Goal: Task Accomplishment & Management: Complete application form

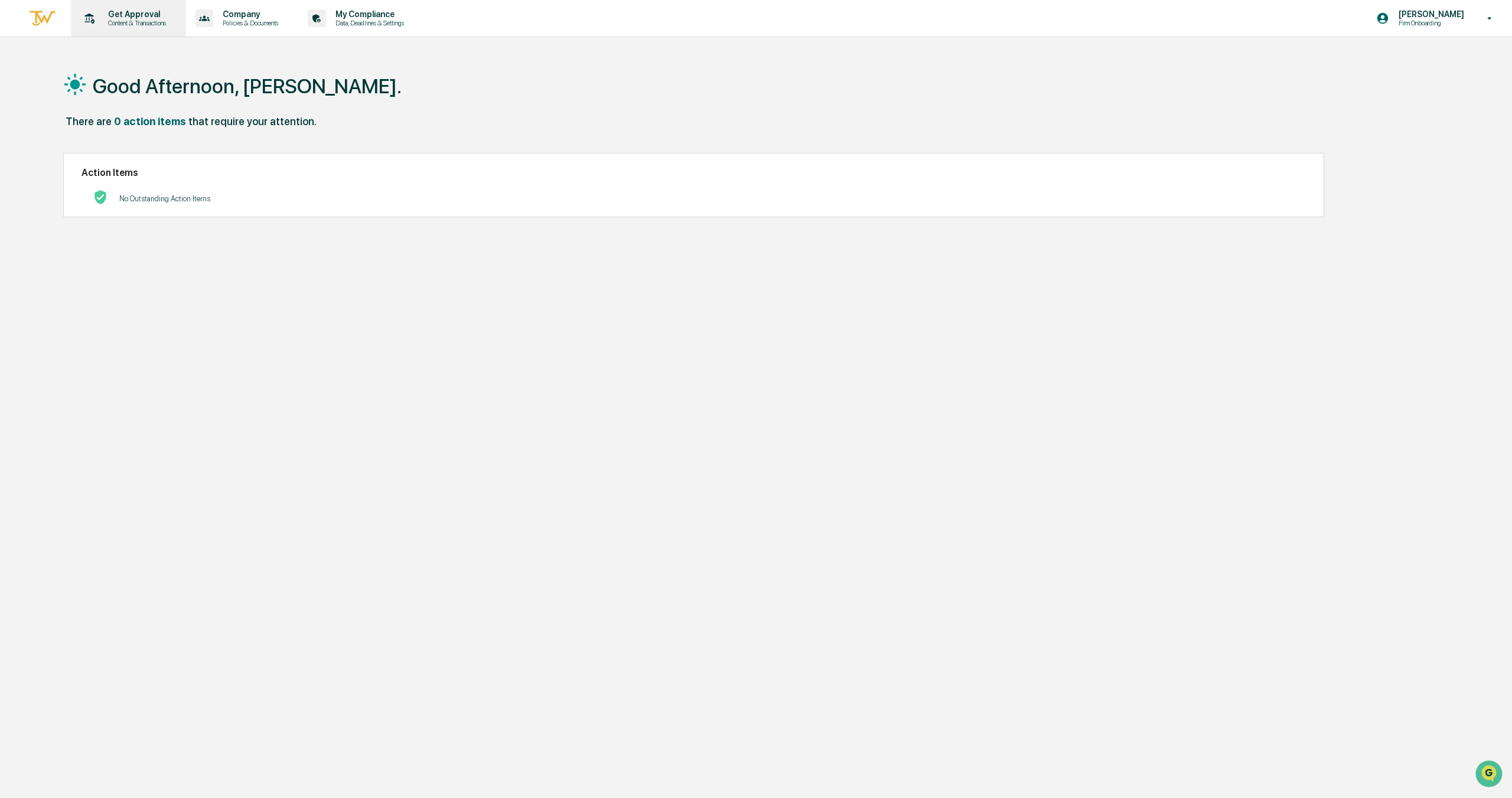
click at [144, 23] on p "Content & Transactions" at bounding box center [135, 23] width 73 height 9
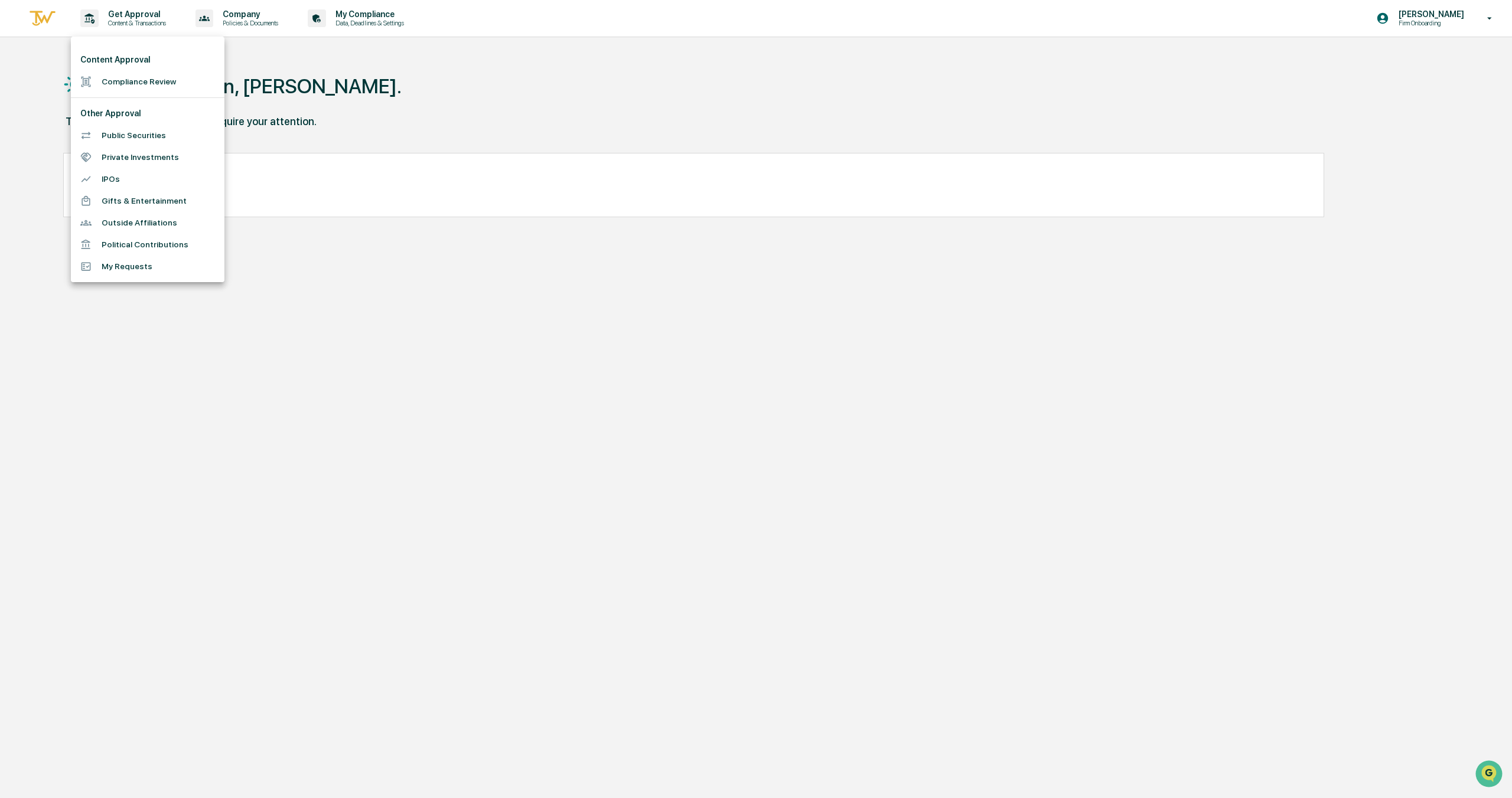
click at [122, 80] on li "Compliance Review" at bounding box center [147, 82] width 154 height 22
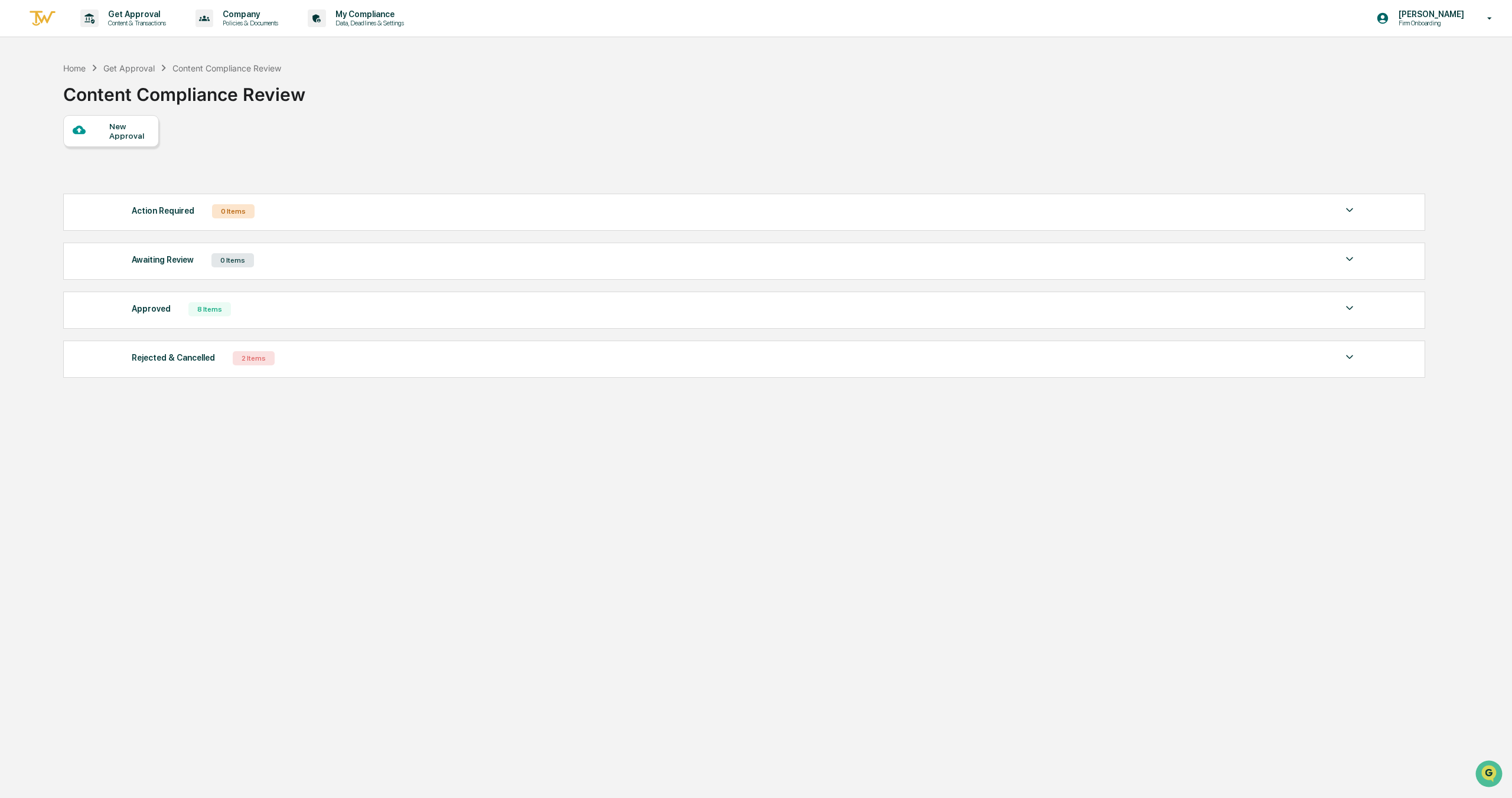
click at [121, 138] on div "New Approval" at bounding box center [129, 131] width 39 height 19
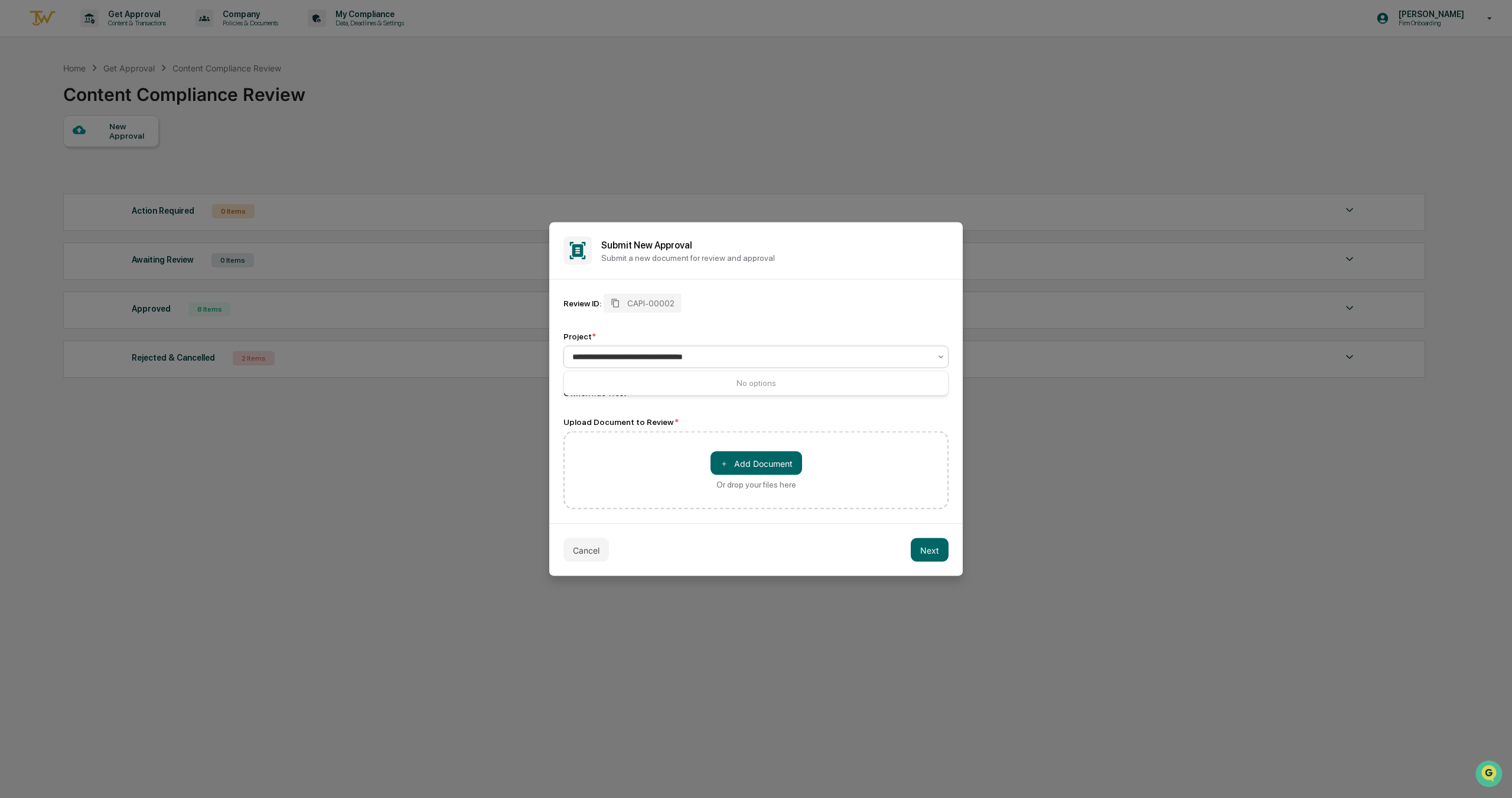
type input "**********"
click at [614, 404] on div "Review ID: CAPI-00002 Project * Content Review Owner: True West Upload Document…" at bounding box center [755, 401] width 385 height 216
click at [748, 461] on button "＋ Add Document" at bounding box center [756, 463] width 92 height 24
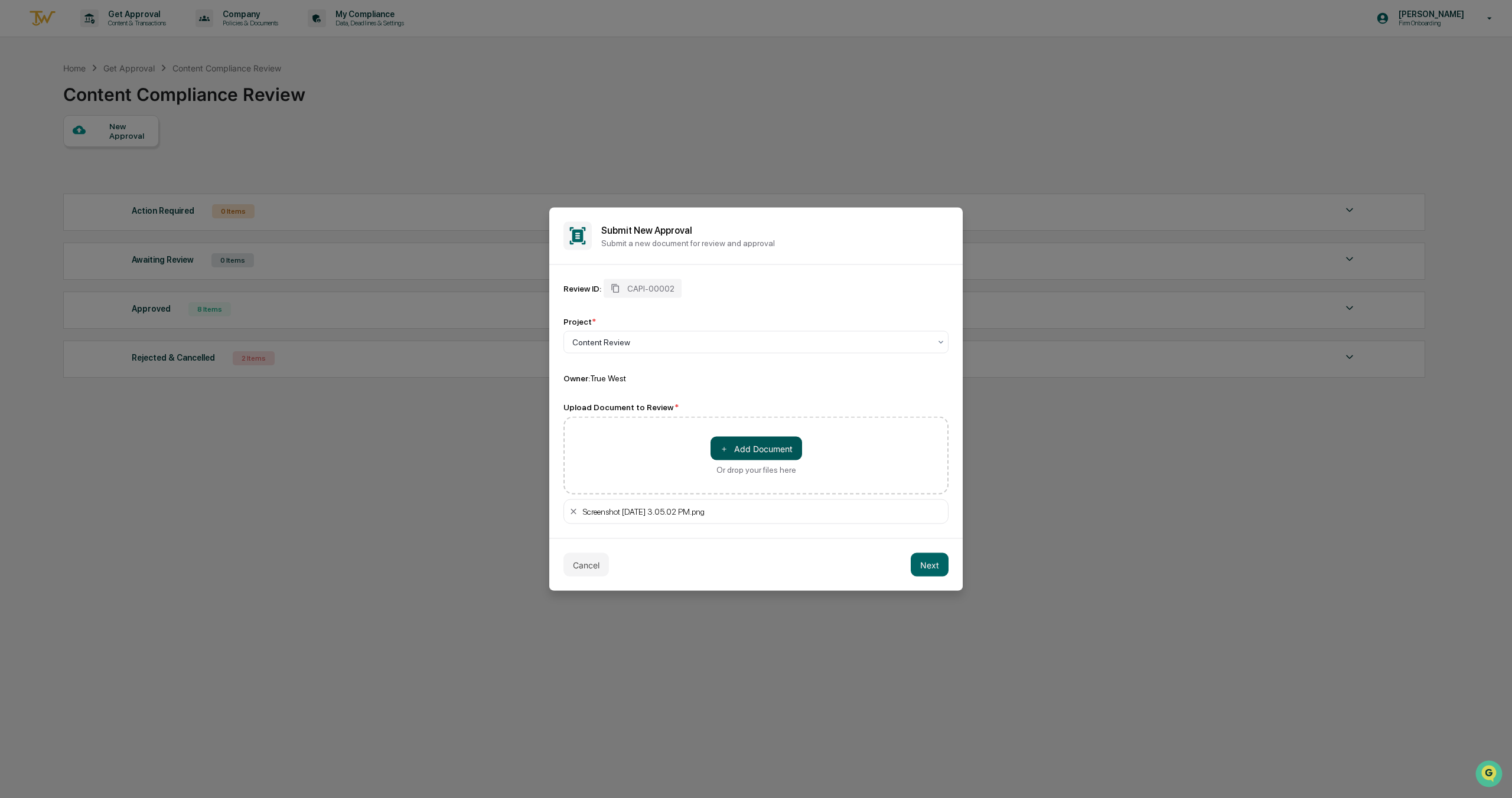
click at [785, 453] on button "＋ Add Document" at bounding box center [756, 448] width 92 height 24
click at [690, 511] on div "Screenshot [DATE] 3.05.30 PM.png" at bounding box center [762, 512] width 360 height 9
click at [572, 510] on icon at bounding box center [573, 512] width 9 height 9
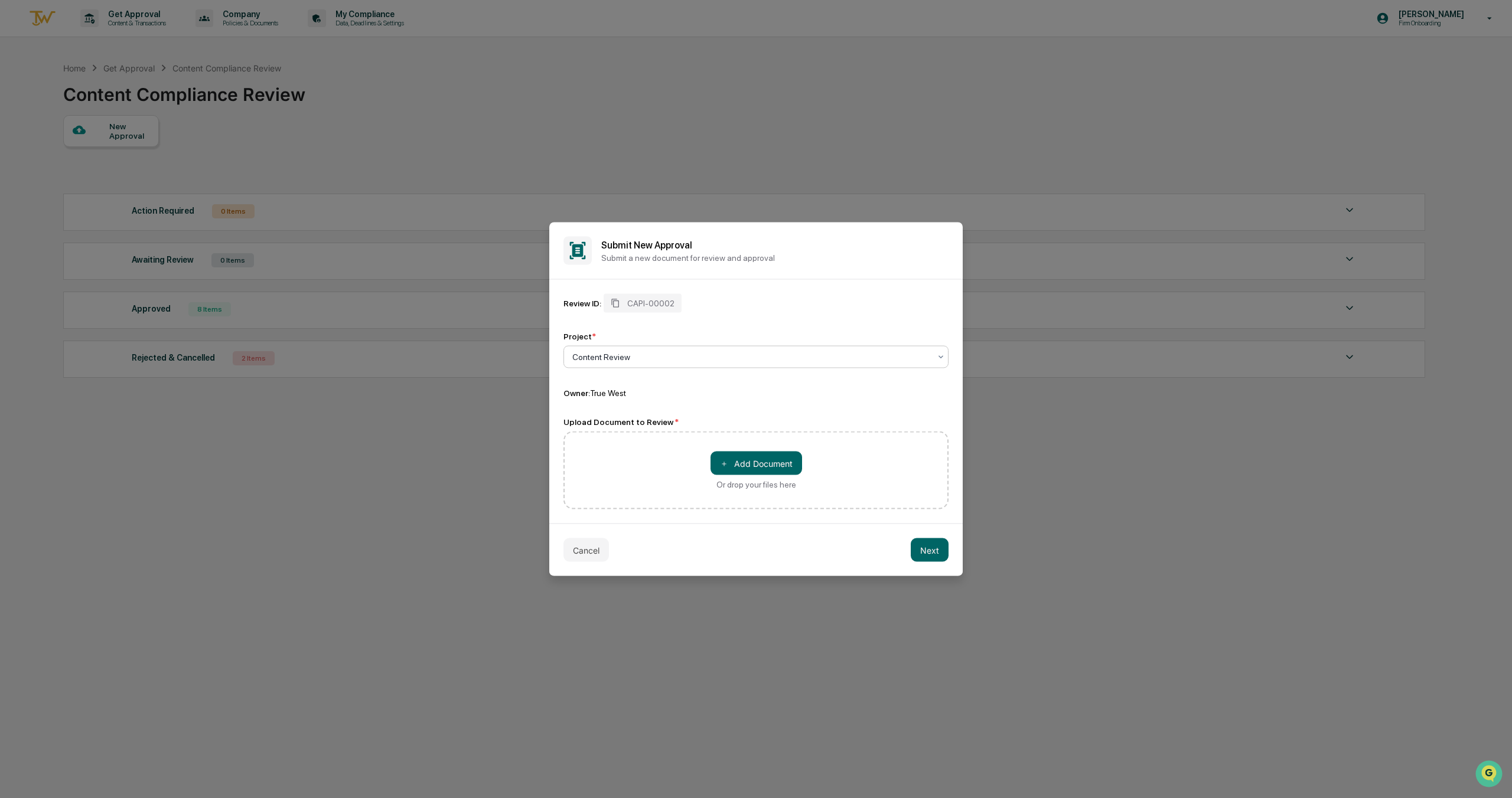
click at [642, 358] on div at bounding box center [751, 357] width 358 height 12
click at [642, 359] on div at bounding box center [751, 357] width 358 height 12
type input "**********"
click at [765, 437] on div "＋ Add Document Or drop your files here" at bounding box center [755, 470] width 385 height 78
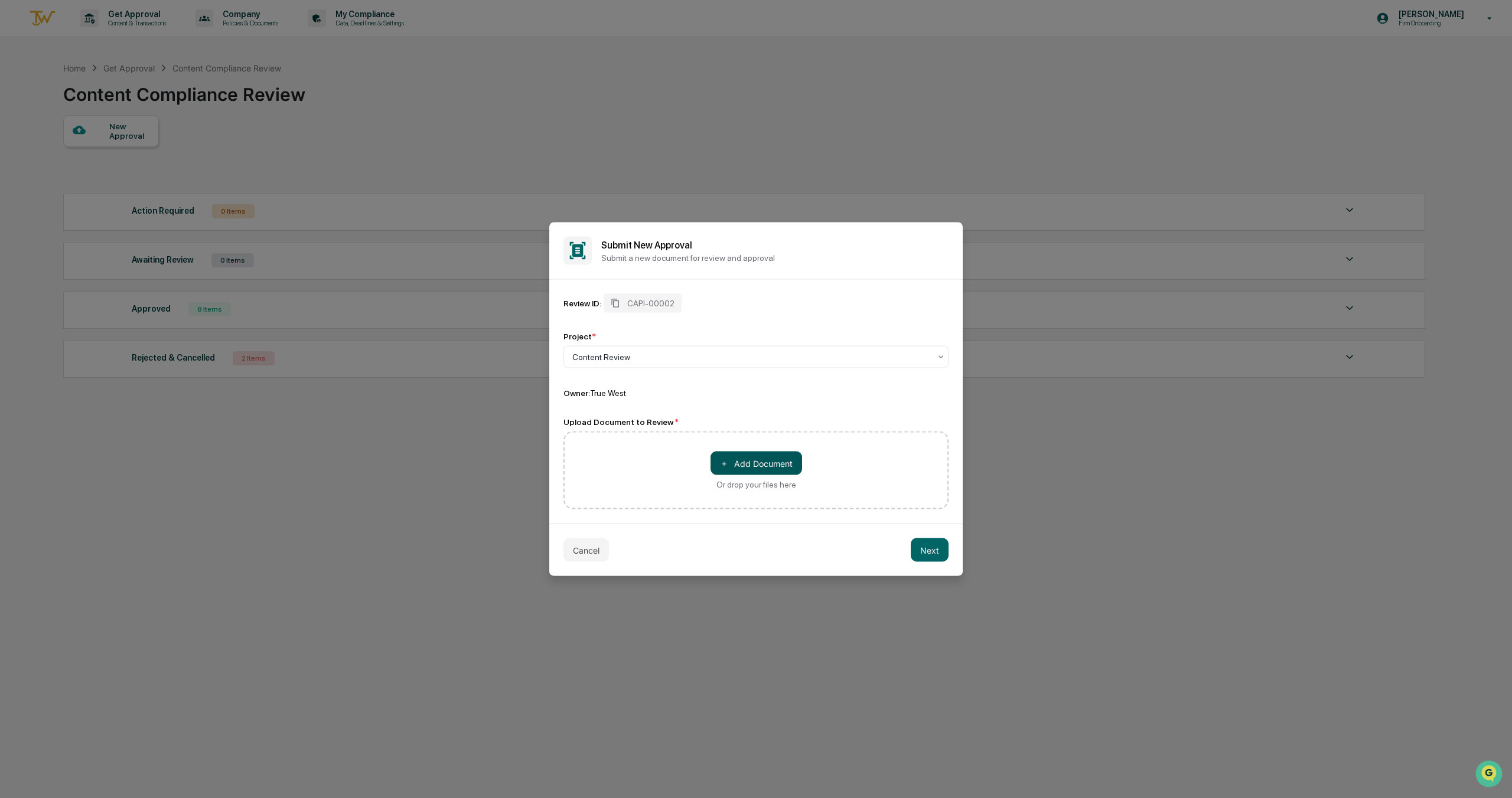
click at [761, 462] on button "＋ Add Document" at bounding box center [756, 463] width 92 height 24
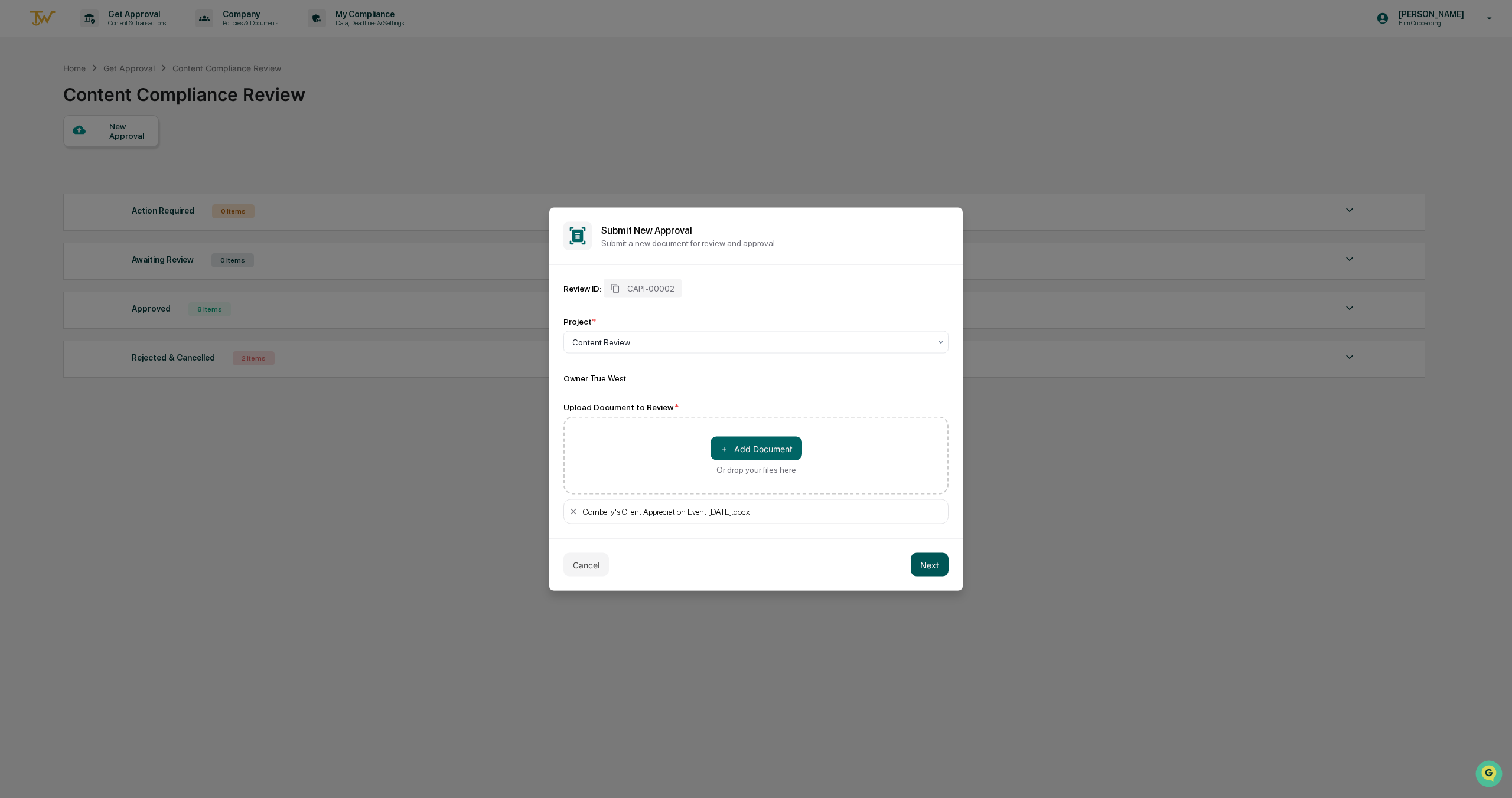
click at [930, 569] on button "Next" at bounding box center [929, 565] width 38 height 24
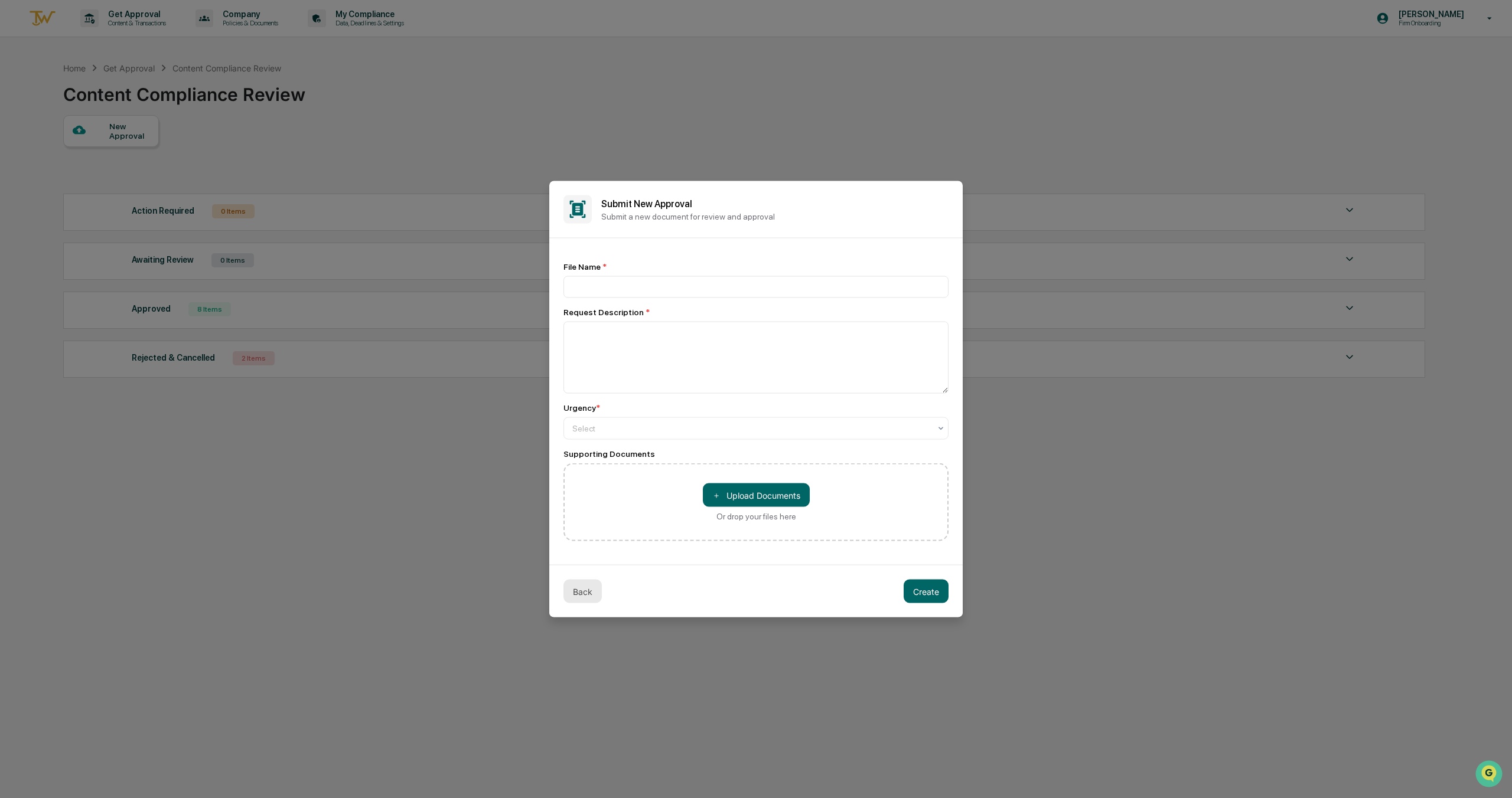
click at [590, 592] on button "Back" at bounding box center [582, 591] width 38 height 24
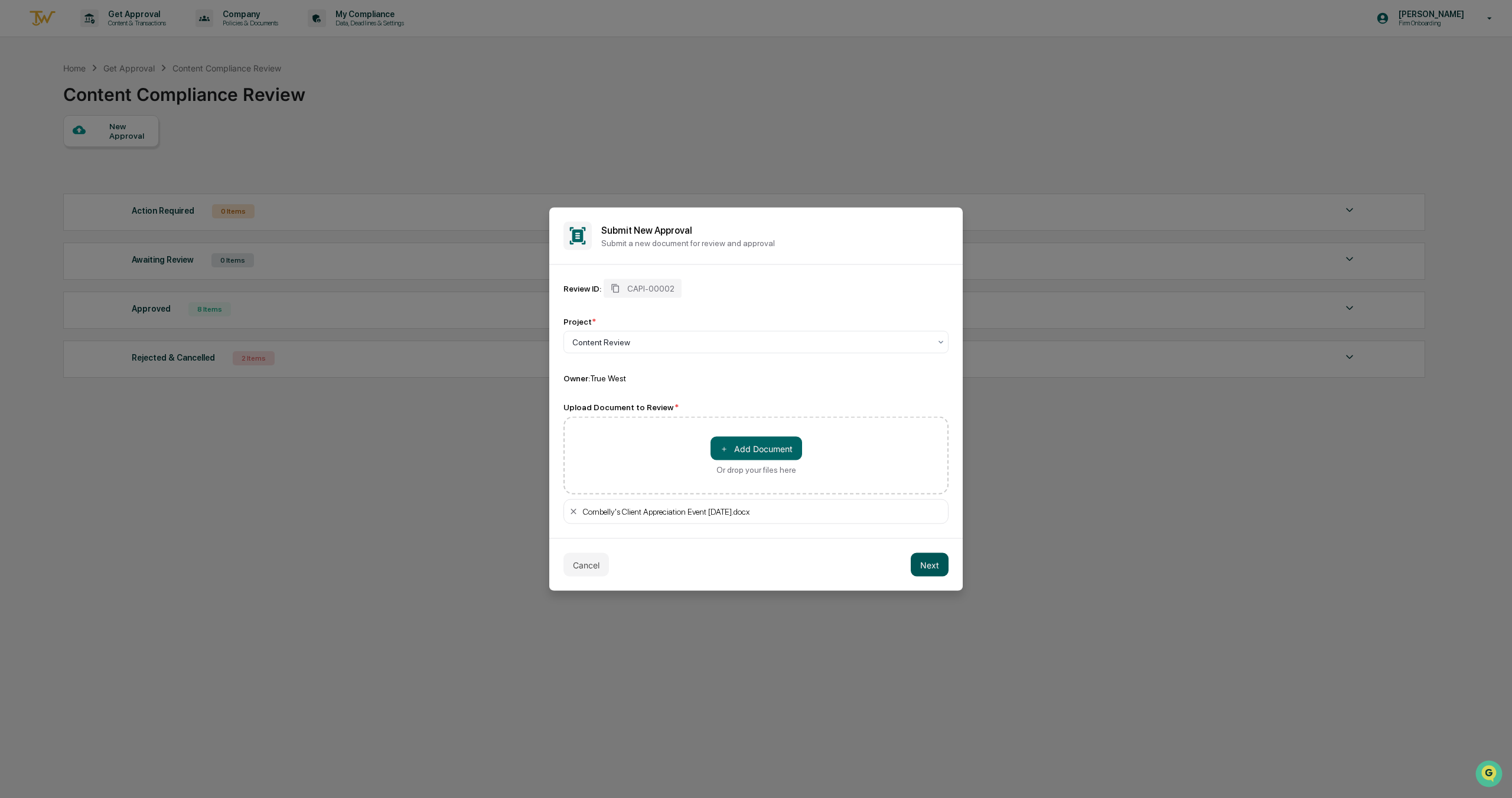
click at [936, 560] on button "Next" at bounding box center [929, 565] width 38 height 24
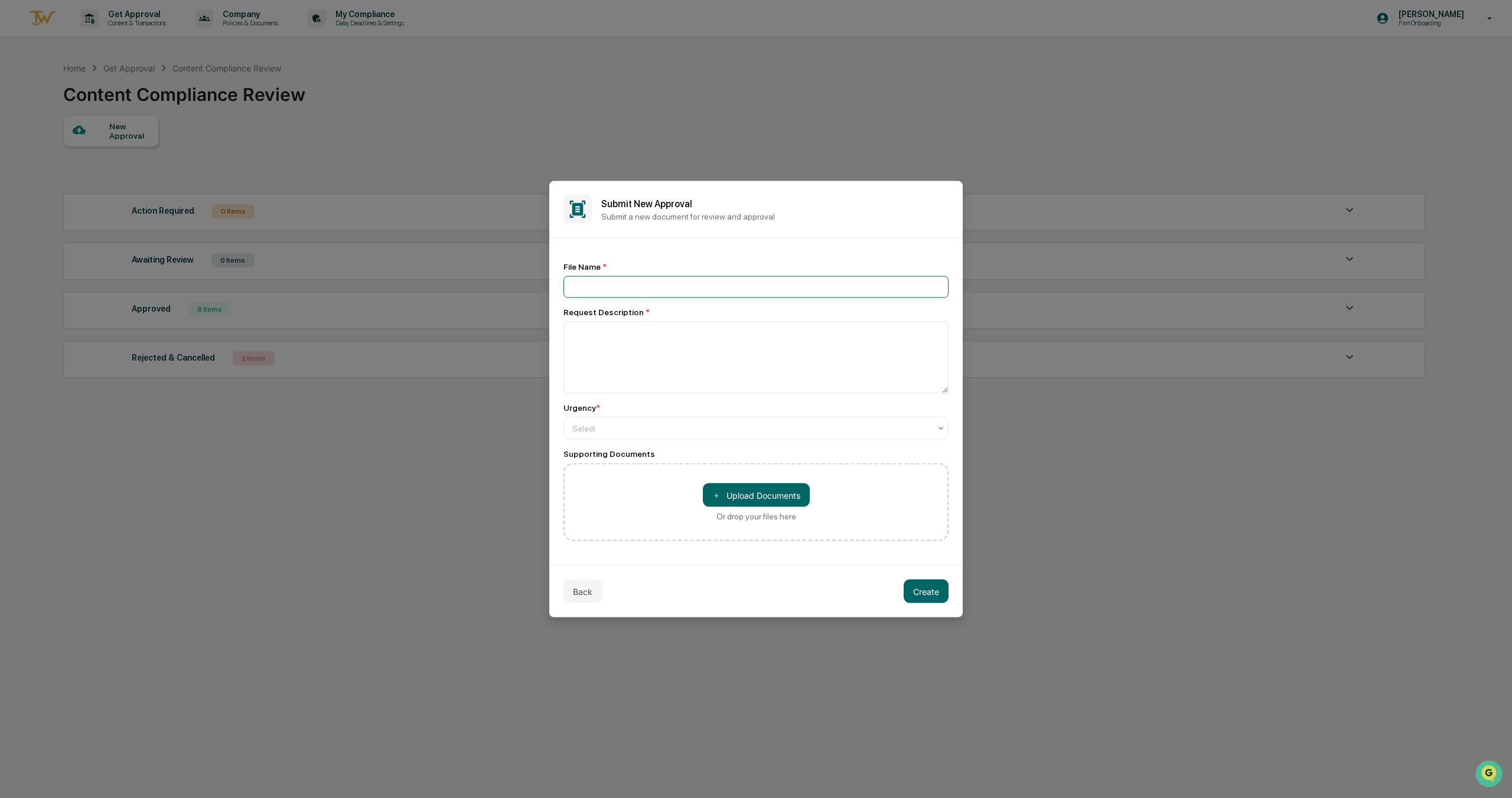
click at [609, 285] on input at bounding box center [755, 287] width 385 height 22
type input "**********"
click at [632, 346] on textarea at bounding box center [755, 357] width 385 height 72
click at [628, 334] on textarea "To enrich screen reader interactions, please activate Accessibility in Grammarl…" at bounding box center [755, 357] width 385 height 72
click at [636, 336] on textarea "To enrich screen reader interactions, please activate Accessibility in Grammarl…" at bounding box center [755, 357] width 385 height 72
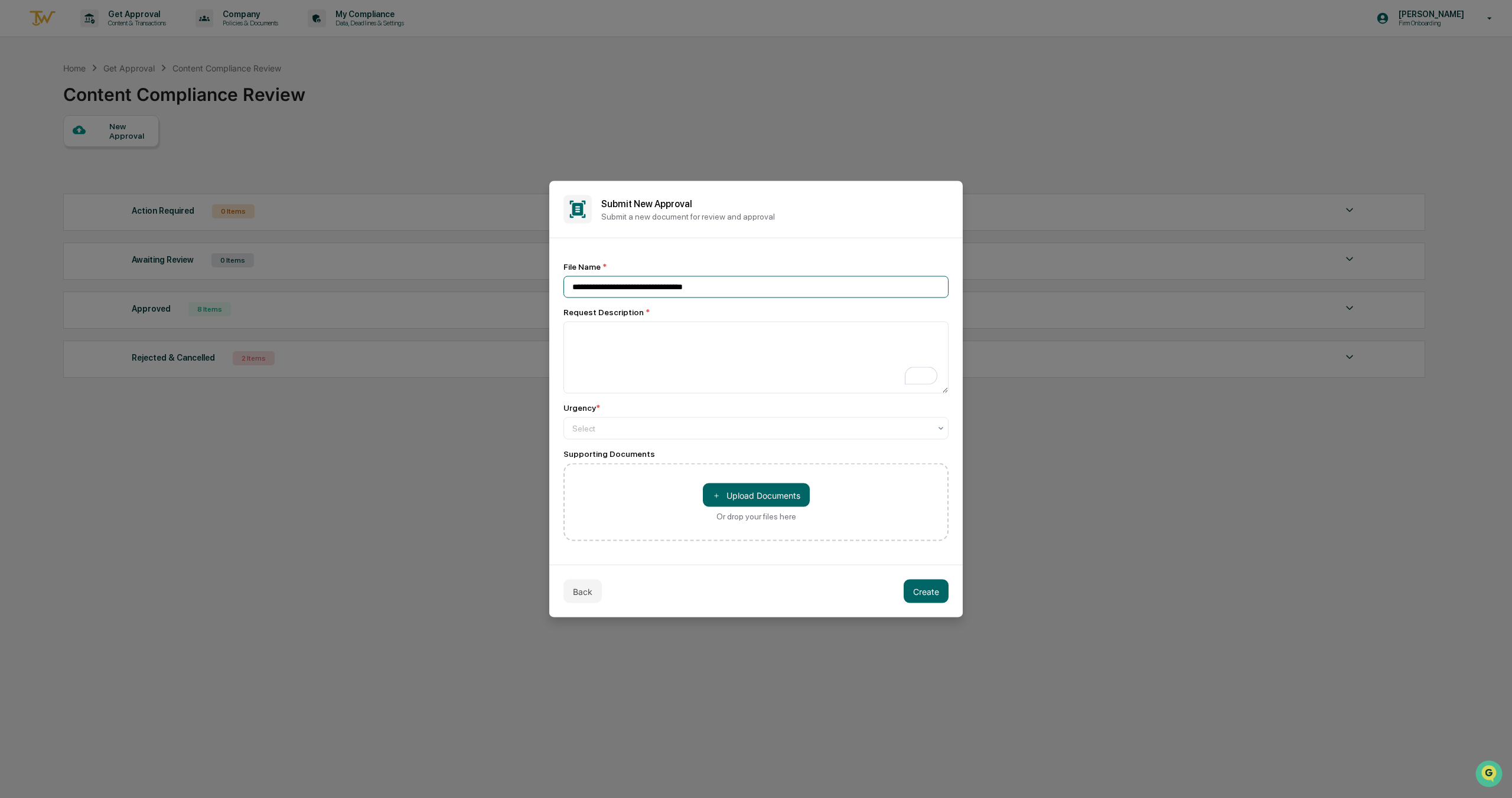
drag, startPoint x: 620, startPoint y: 288, endPoint x: 562, endPoint y: 290, distance: 58.0
click at [562, 290] on div "**********" at bounding box center [755, 401] width 413 height 326
click at [577, 593] on button "Back" at bounding box center [582, 591] width 38 height 24
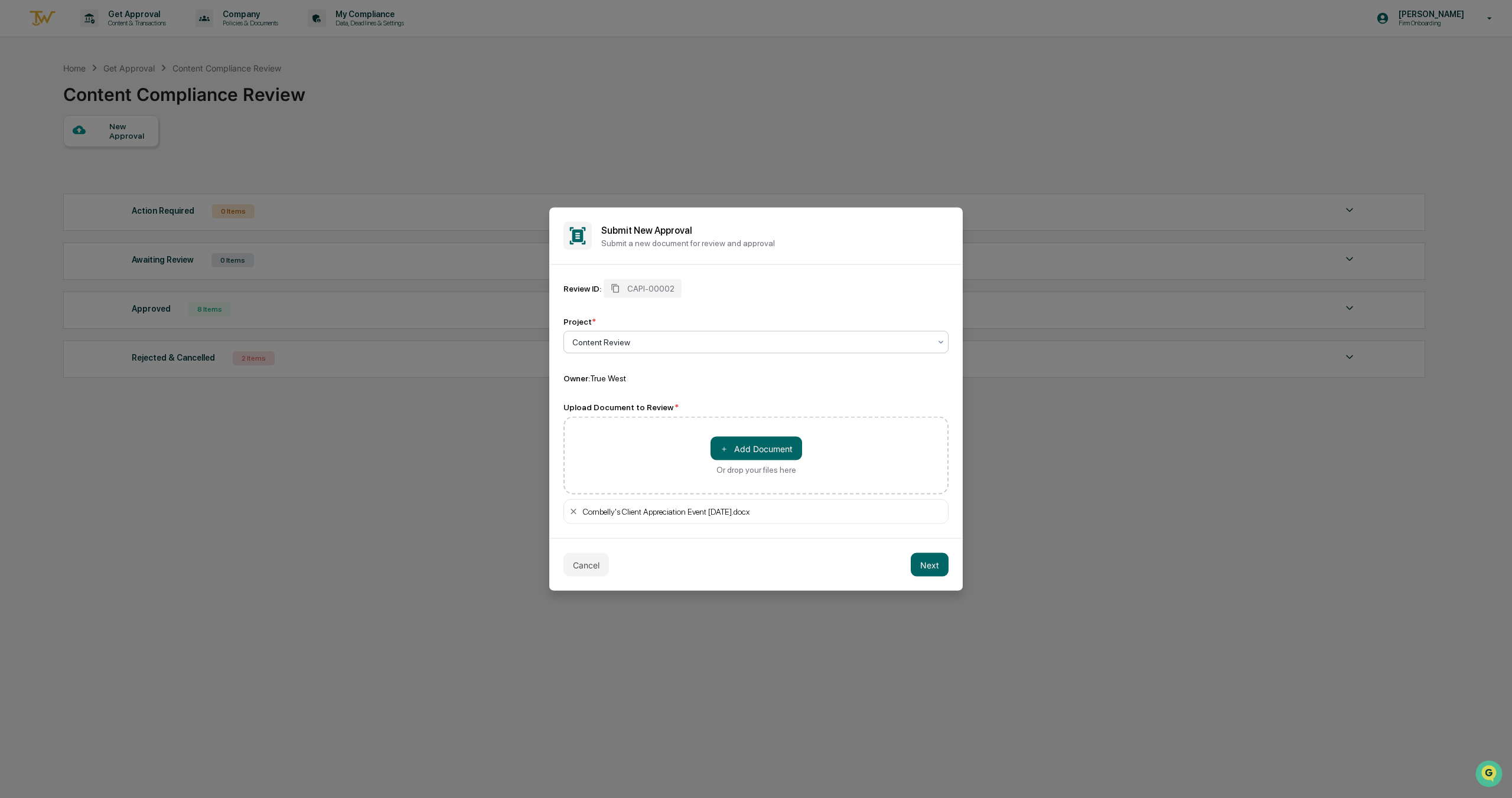
click at [602, 343] on div at bounding box center [751, 342] width 358 height 12
click at [599, 444] on div "＋ Add Document Or drop your files here" at bounding box center [755, 455] width 385 height 78
click at [575, 515] on icon at bounding box center [573, 512] width 9 height 9
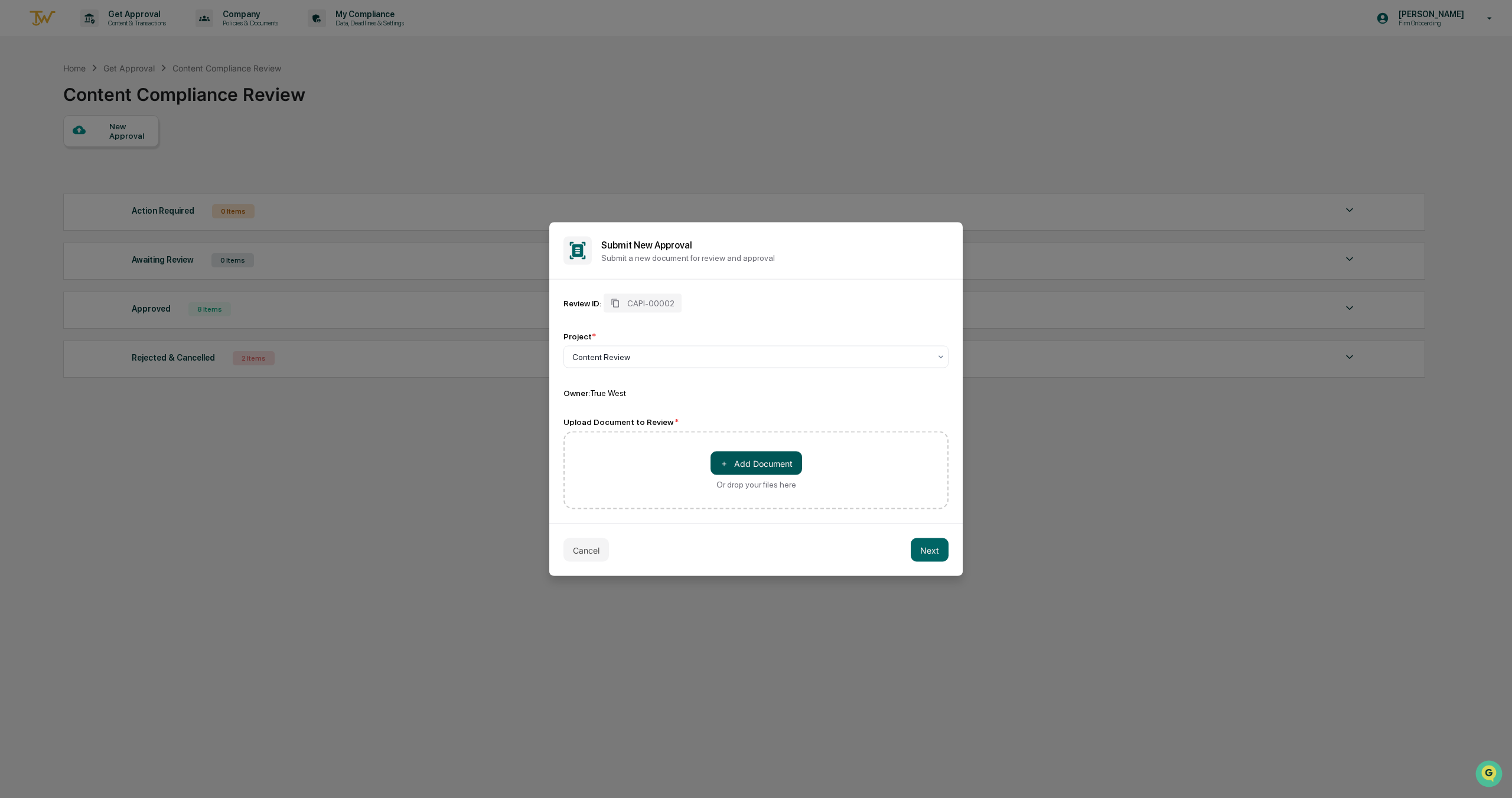
click at [762, 459] on button "＋ Add Document" at bounding box center [756, 463] width 92 height 24
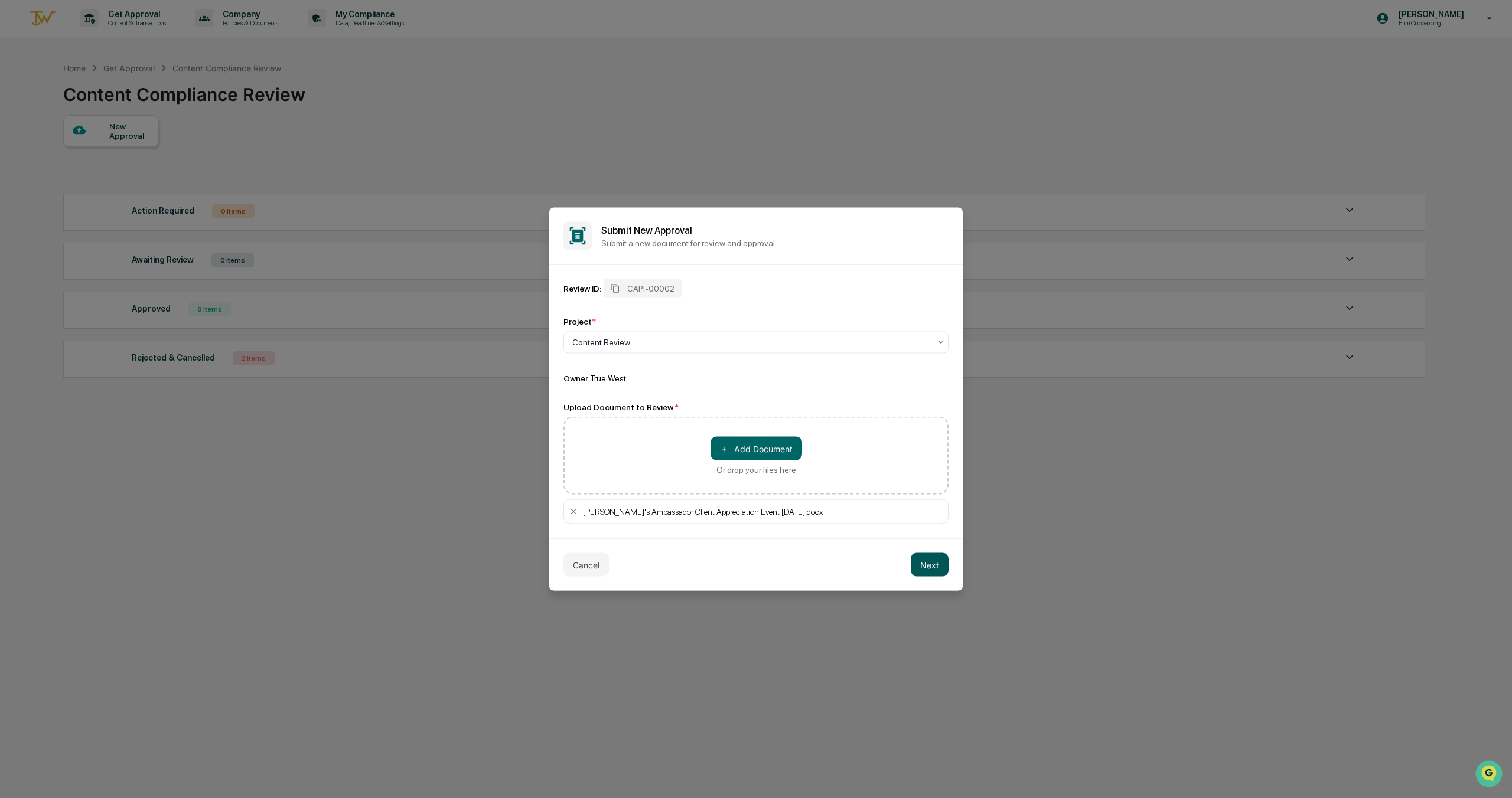
click at [930, 570] on button "Next" at bounding box center [929, 565] width 38 height 24
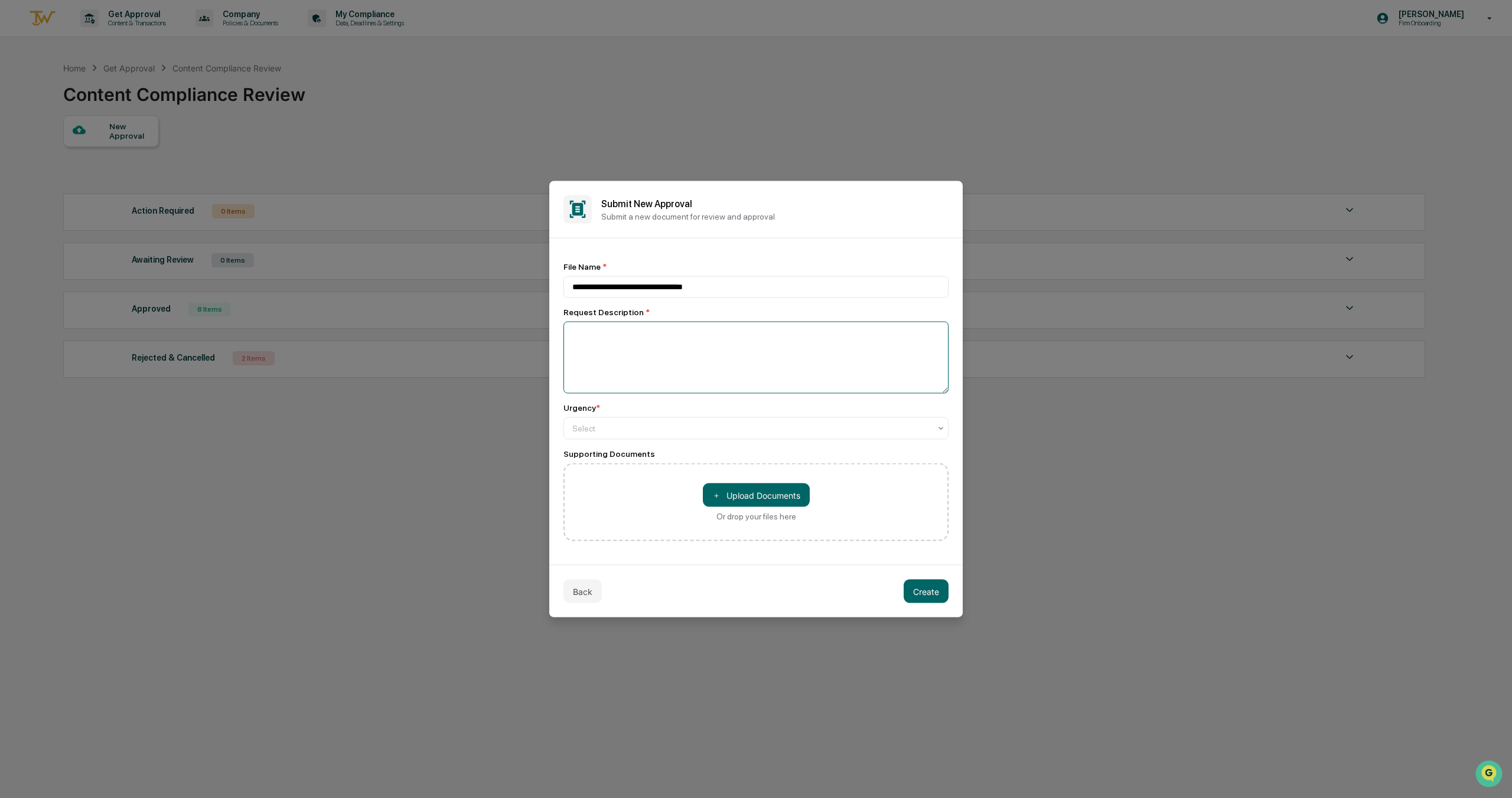
click at [627, 345] on textarea at bounding box center [755, 357] width 385 height 72
drag, startPoint x: 620, startPoint y: 285, endPoint x: 541, endPoint y: 287, distance: 79.0
click at [541, 288] on body "Get Approval Content & Transactions Company Policies & Documents My Compliance …" at bounding box center [756, 427] width 1512 height 854
click at [675, 285] on input "**********" at bounding box center [755, 287] width 385 height 22
type input "**********"
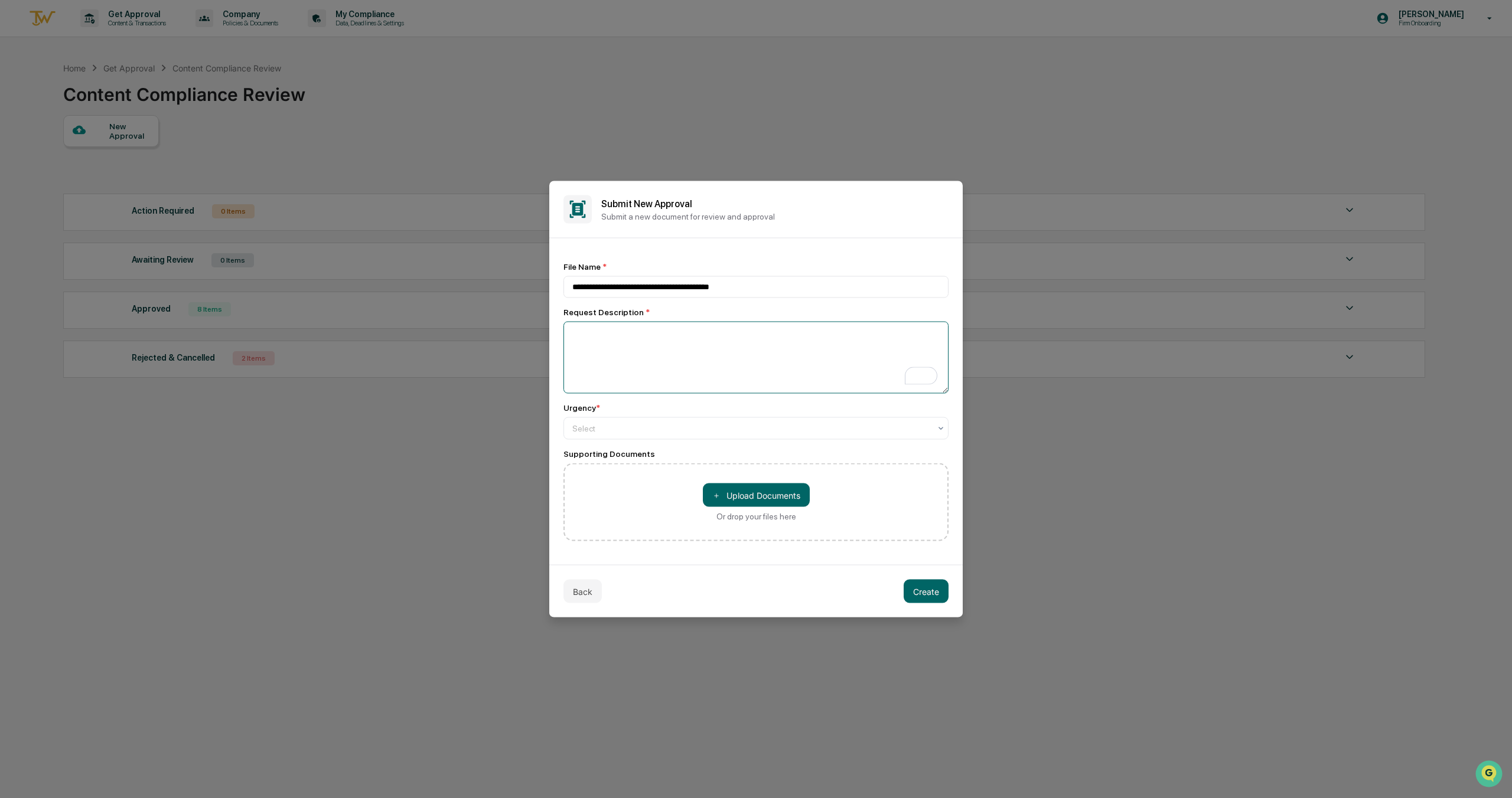
click at [648, 345] on textarea "To enrich screen reader interactions, please activate Accessibility in Grammarl…" at bounding box center [755, 357] width 385 height 72
type textarea "**********"
click at [591, 433] on div at bounding box center [751, 428] width 358 height 12
click at [587, 460] on div "High" at bounding box center [755, 458] width 383 height 24
click at [742, 510] on div "＋ Upload Documents Or drop your files here" at bounding box center [756, 502] width 107 height 38
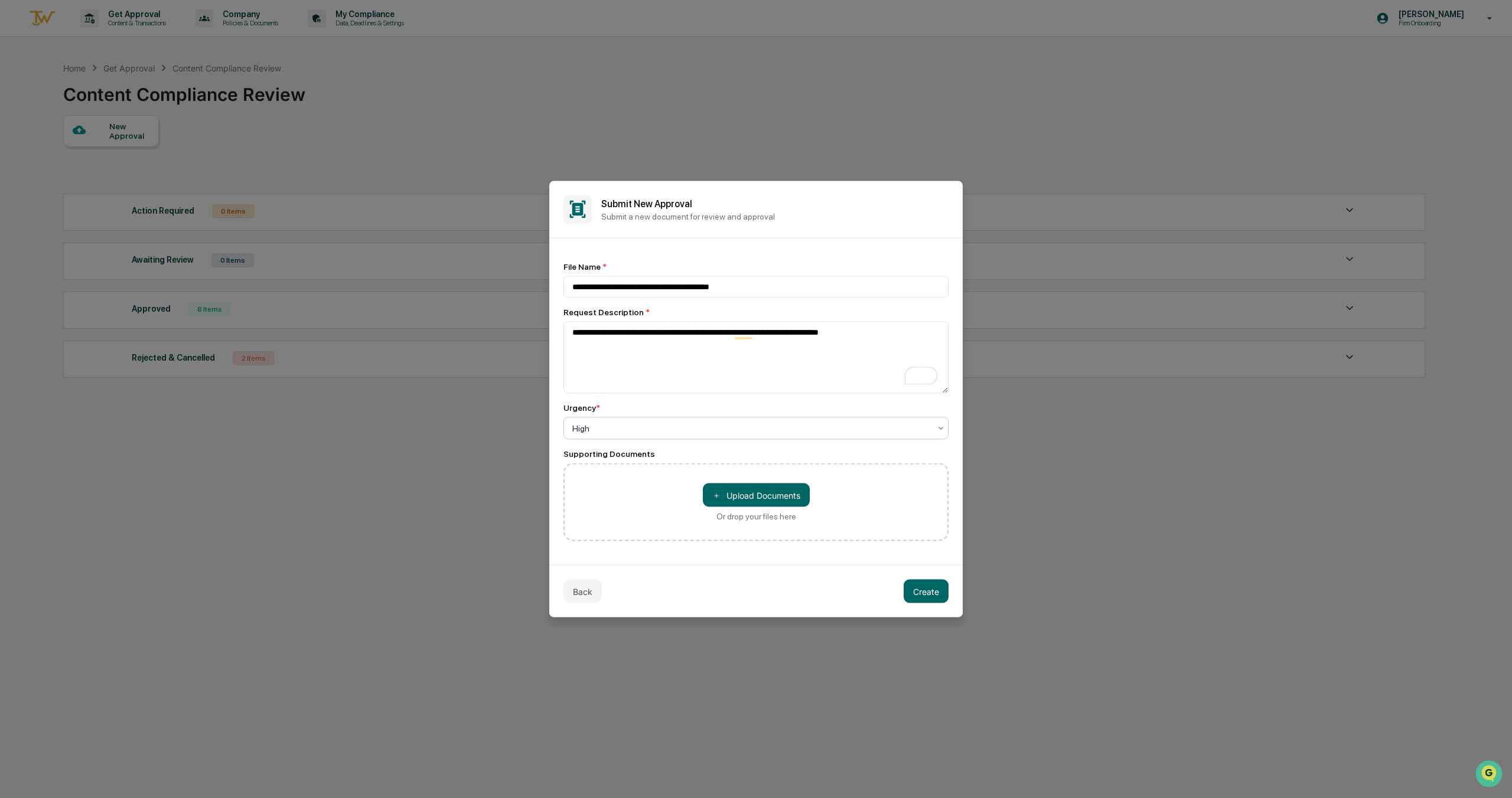
click at [0, 0] on input "＋ Upload Documents Or drop your files here" at bounding box center [0, 0] width 0 height 0
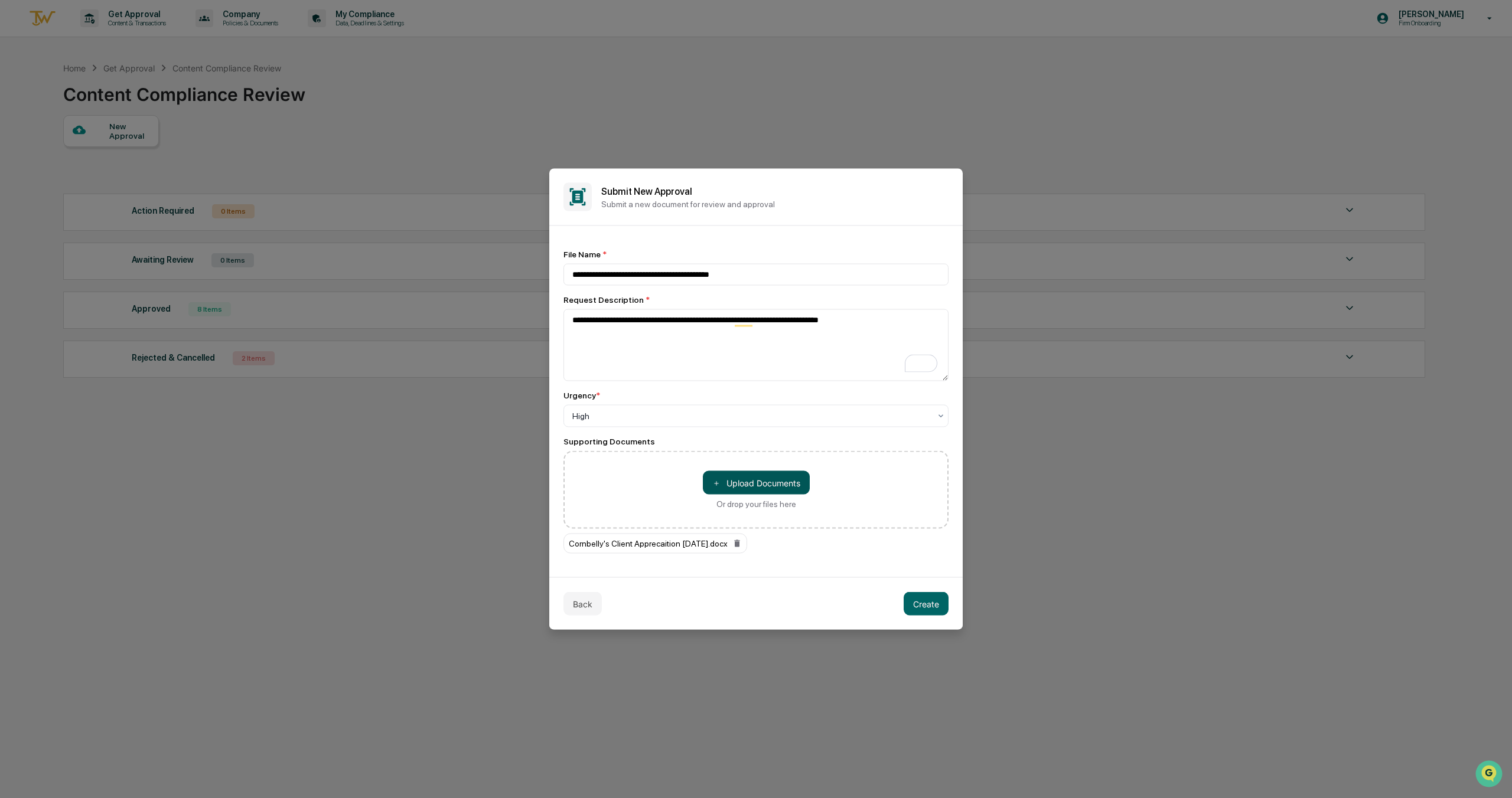
click at [766, 486] on button "＋ Upload Documents" at bounding box center [756, 483] width 107 height 24
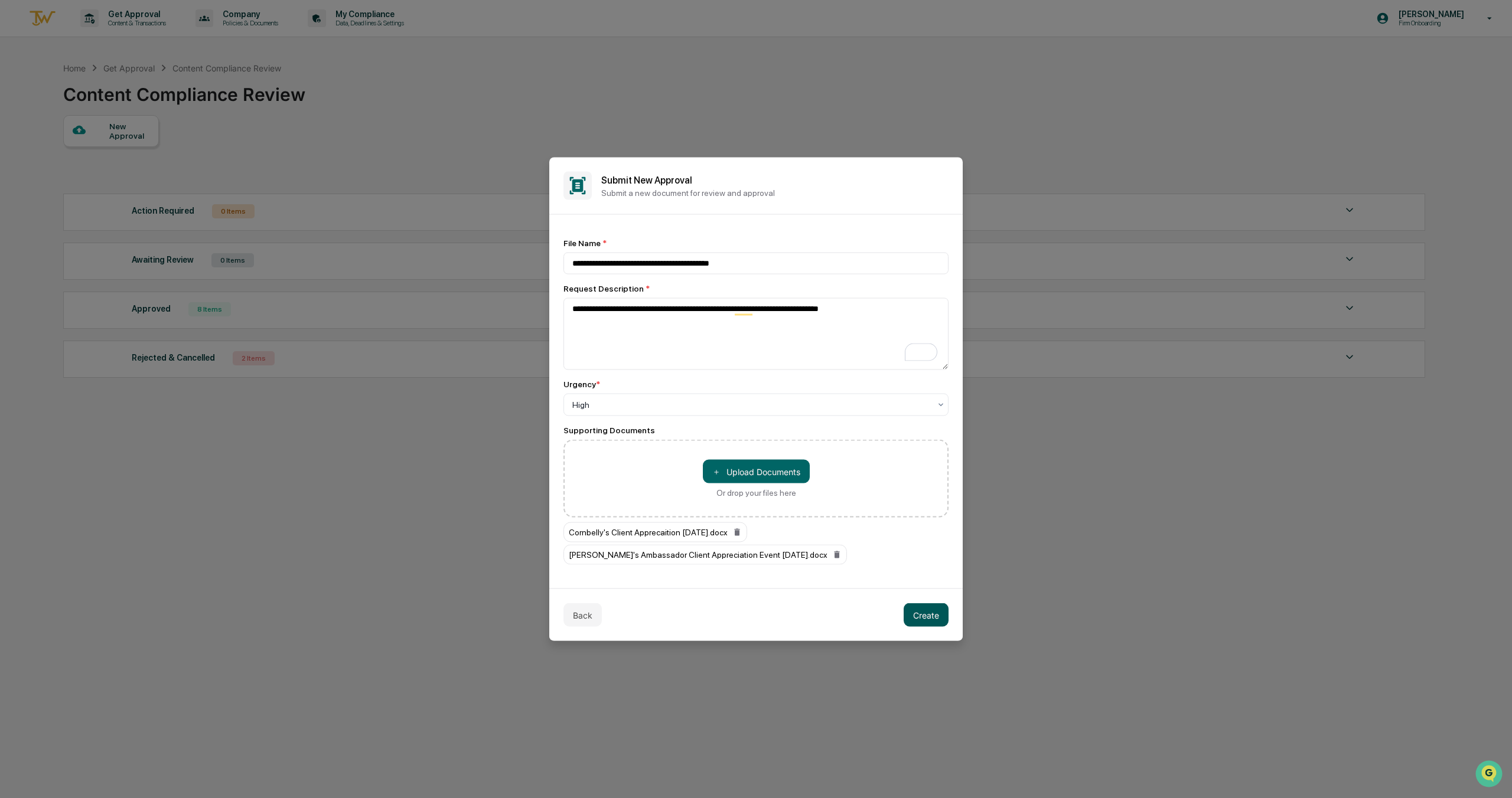
click at [929, 618] on button "Create" at bounding box center [925, 615] width 45 height 24
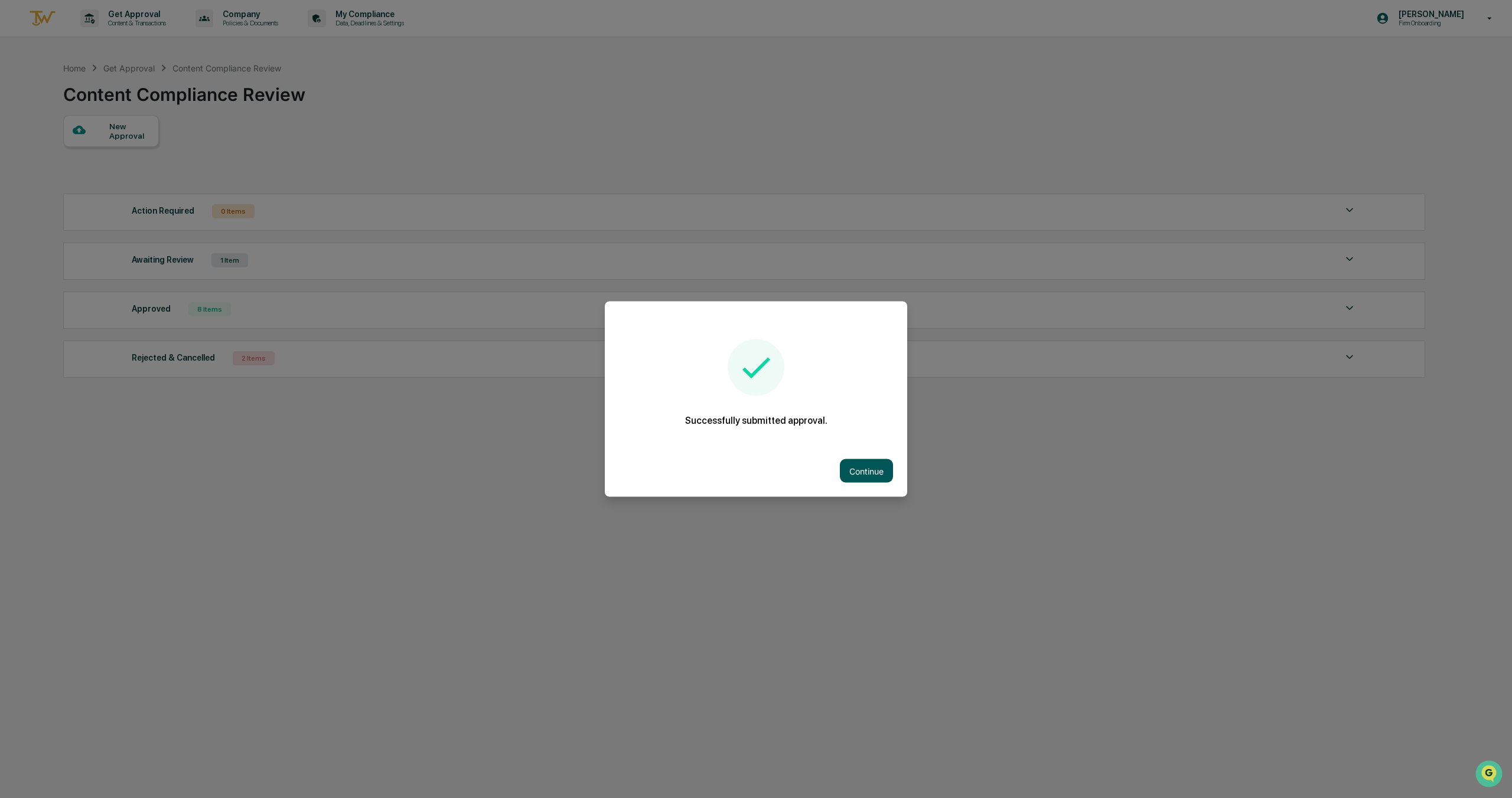
click at [875, 477] on button "Continue" at bounding box center [867, 471] width 53 height 24
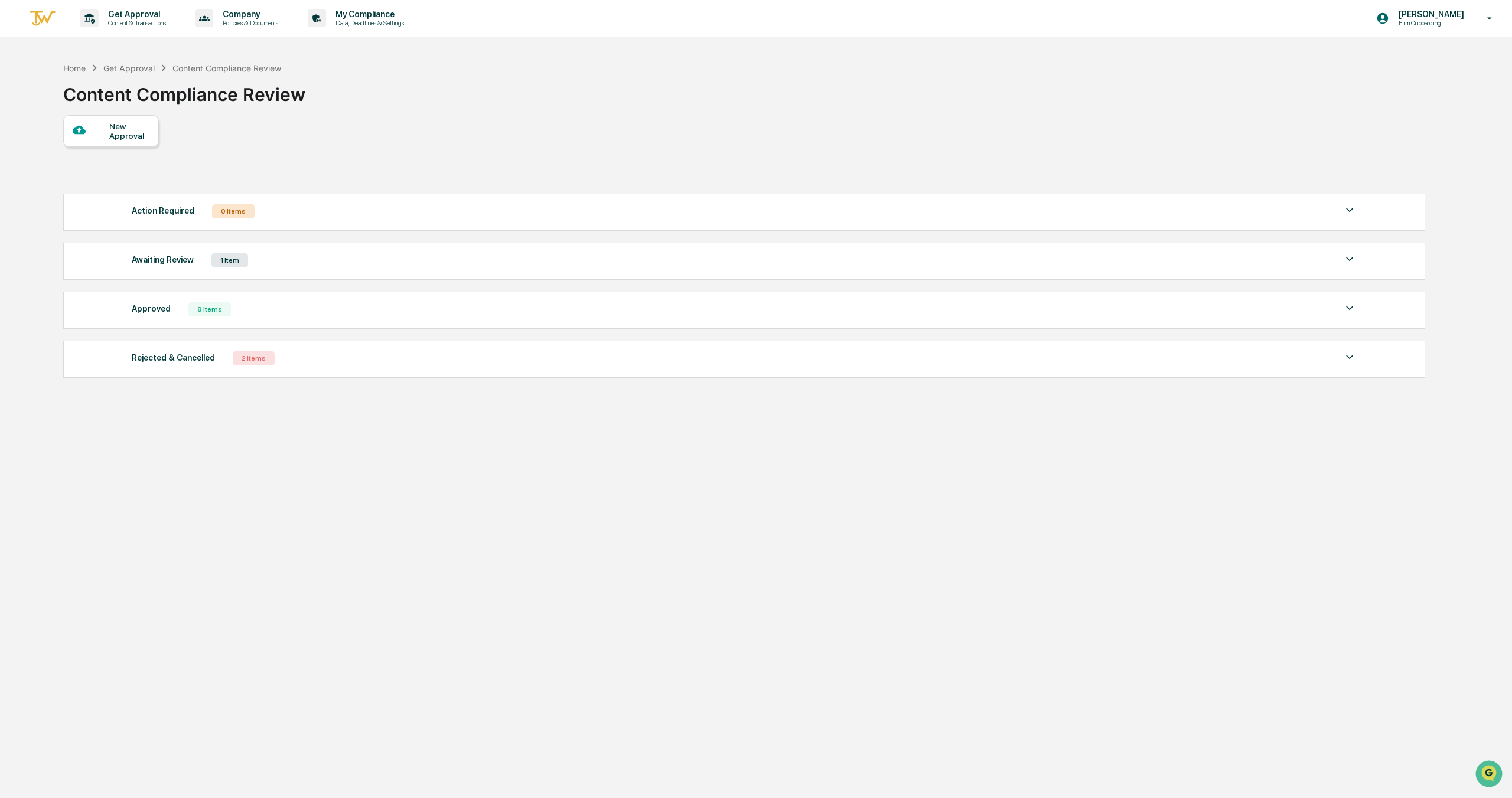
click at [146, 271] on div "Awaiting Review 1 Item File Name Review Id Created Date Requested By Compliance…" at bounding box center [744, 261] width 1362 height 37
click at [157, 259] on div "Awaiting Review" at bounding box center [162, 260] width 62 height 16
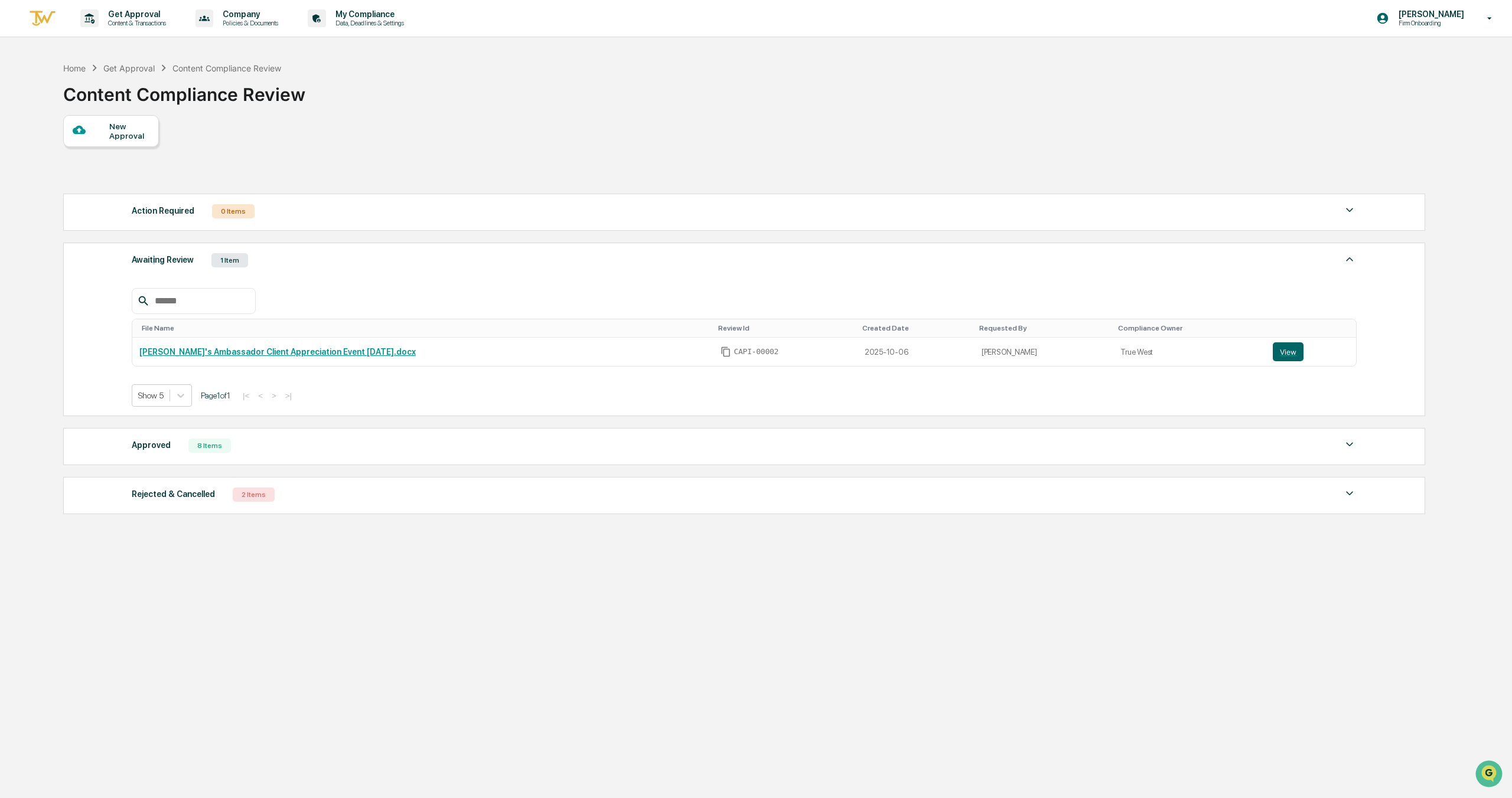
click at [157, 259] on div "Awaiting Review" at bounding box center [162, 260] width 62 height 16
